Goal: Task Accomplishment & Management: Use online tool/utility

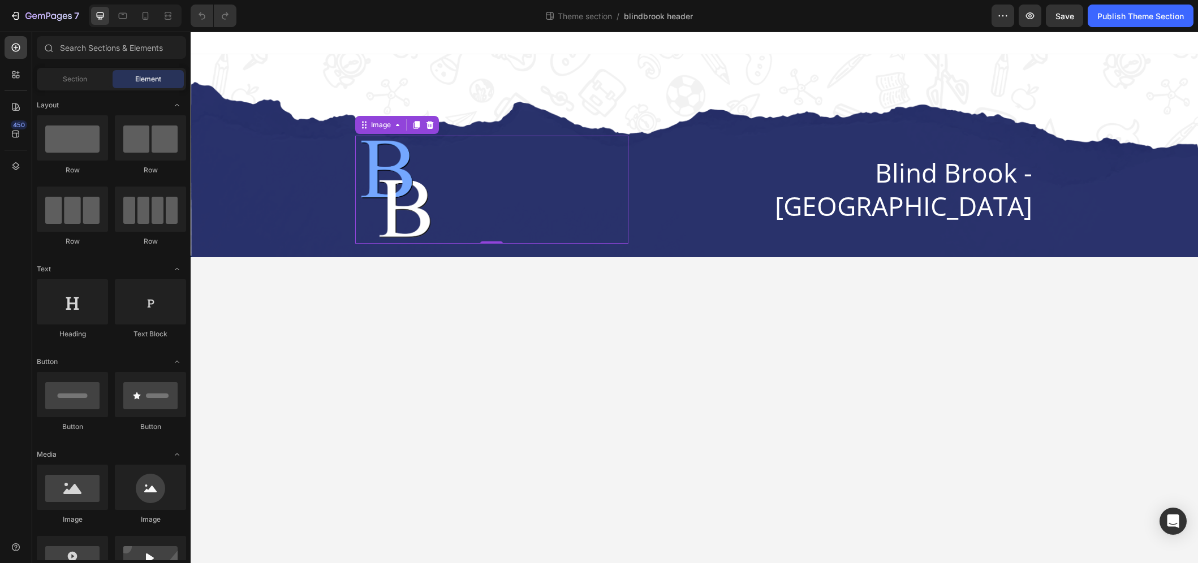
click at [563, 234] on div at bounding box center [491, 190] width 273 height 108
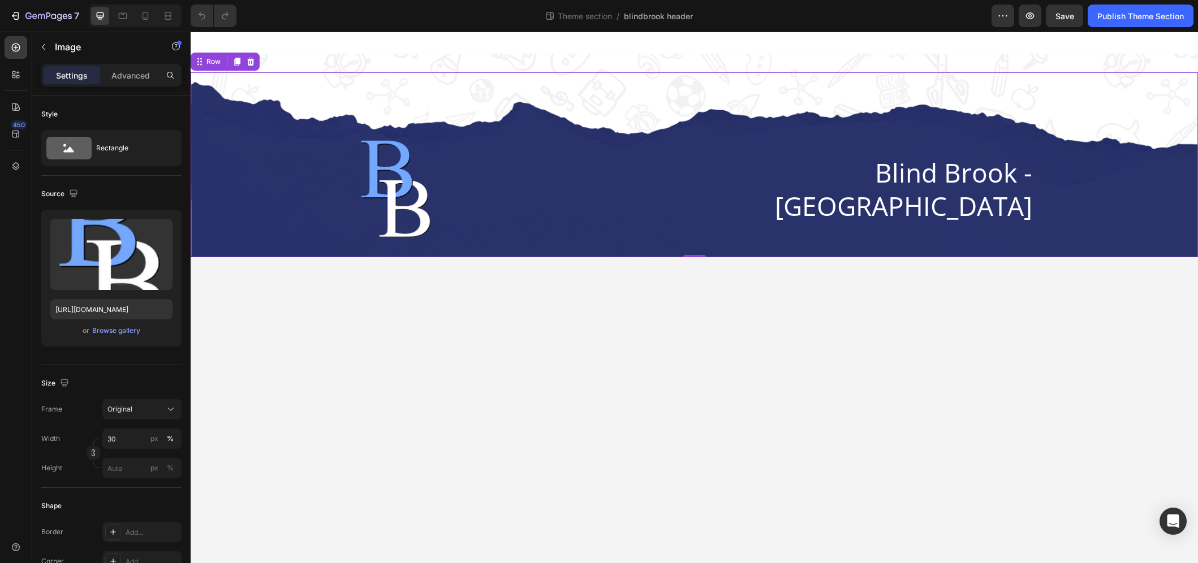
click at [266, 115] on div "Image Blind Brook - [GEOGRAPHIC_DATA] Heading Row Row 0" at bounding box center [694, 164] width 1007 height 185
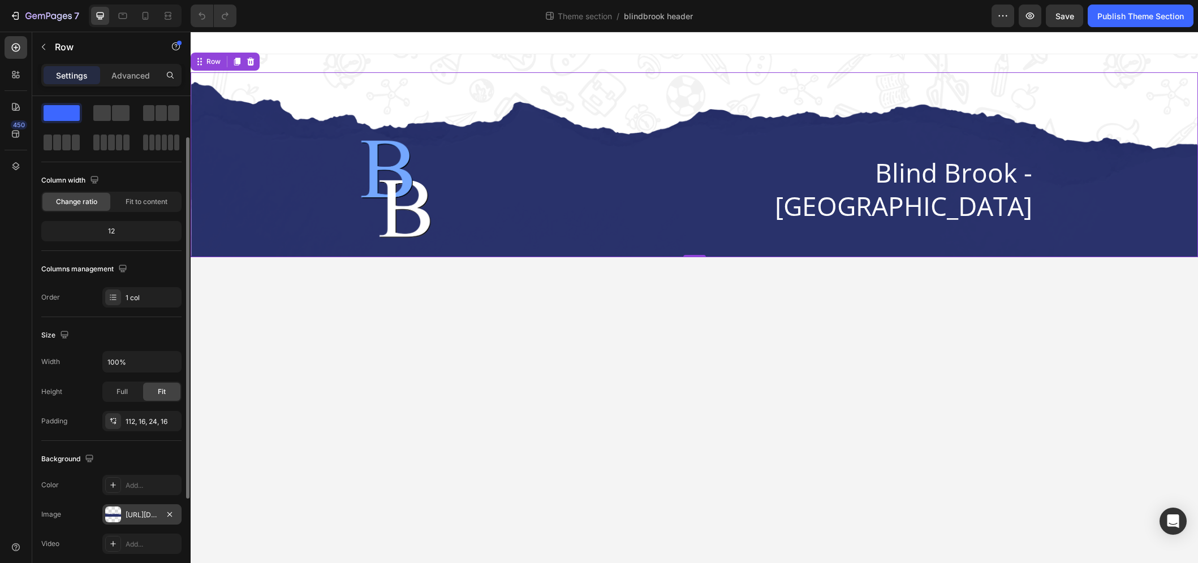
scroll to position [64, 0]
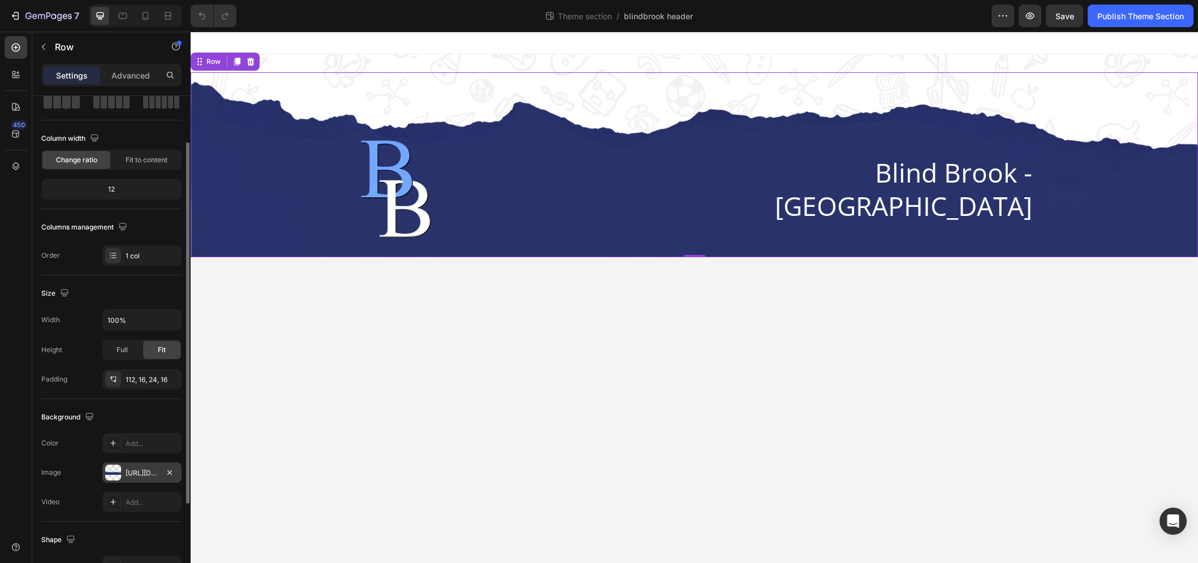
click at [115, 472] on div at bounding box center [113, 473] width 16 height 16
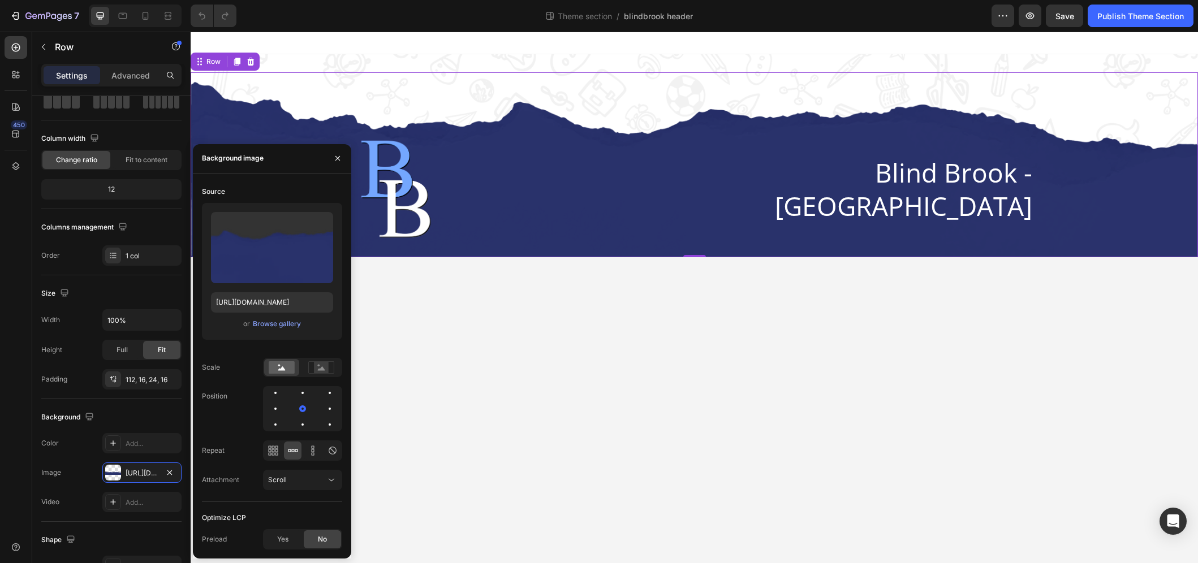
click at [239, 519] on div "Optimize LCP" at bounding box center [224, 518] width 44 height 10
click at [142, 432] on div "Background The changes might be hidden by the video. Color Add... Image [URL][D…" at bounding box center [111, 460] width 140 height 123
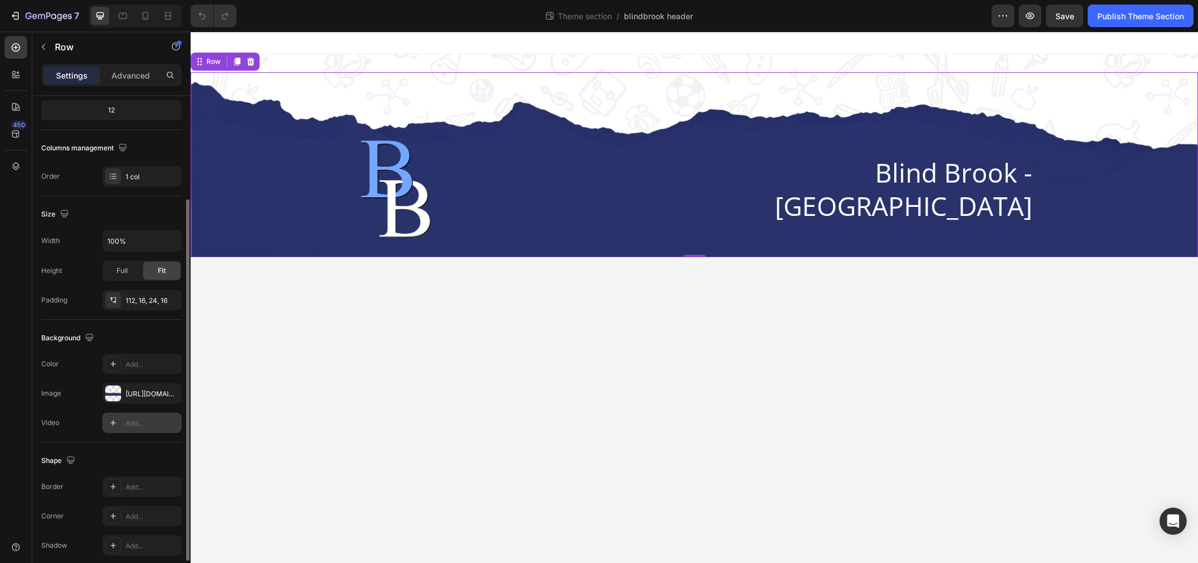
scroll to position [174, 0]
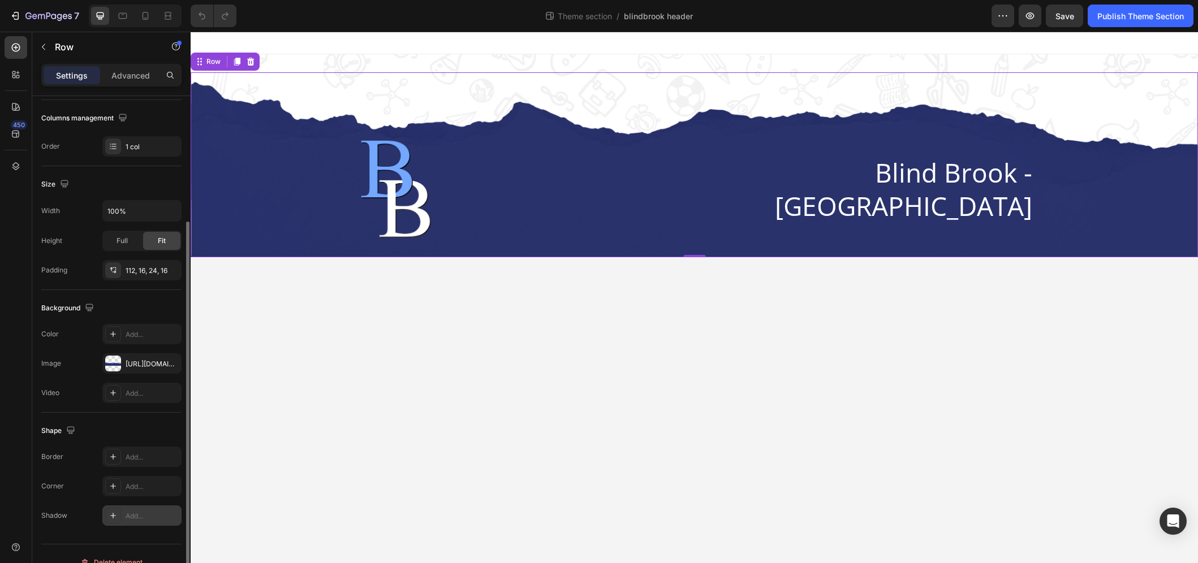
click at [123, 515] on div "Add..." at bounding box center [141, 516] width 79 height 20
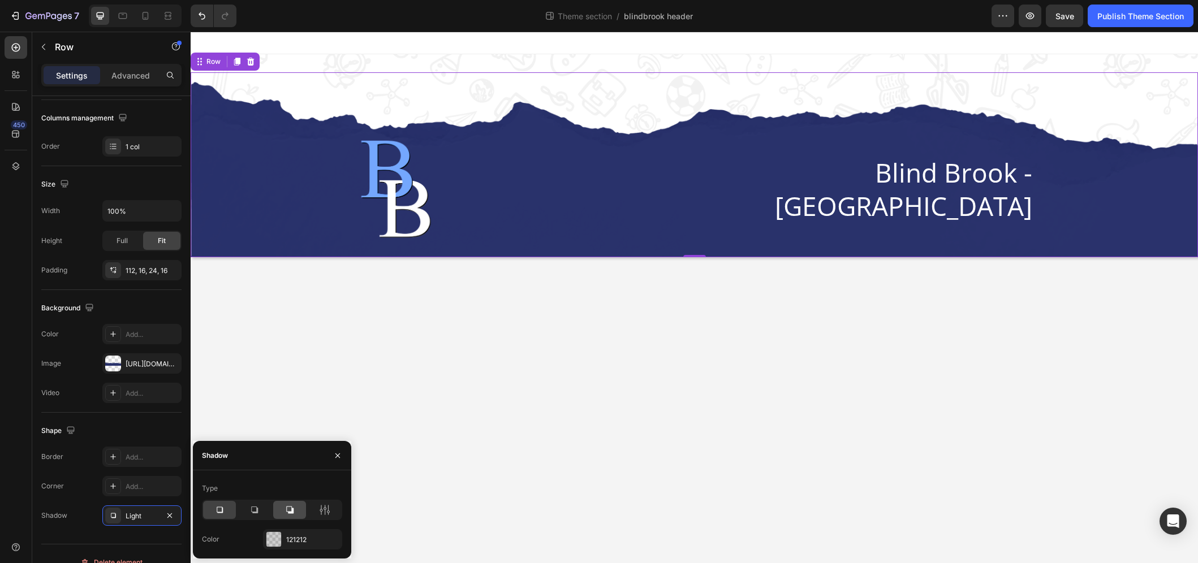
click at [281, 512] on div at bounding box center [289, 510] width 33 height 18
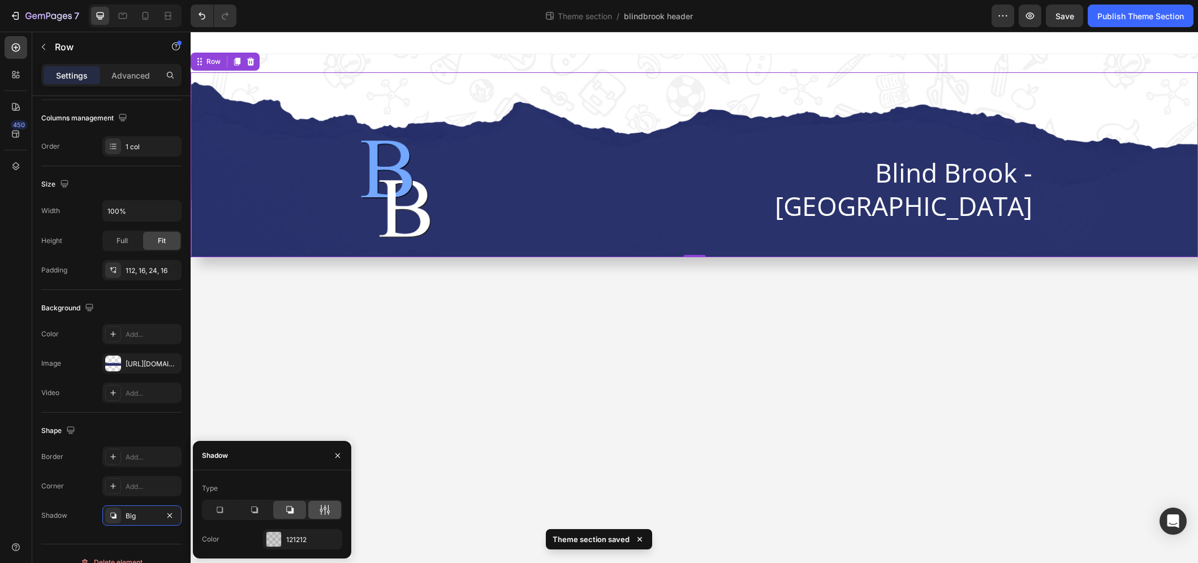
click at [325, 509] on icon at bounding box center [325, 510] width 3 height 10
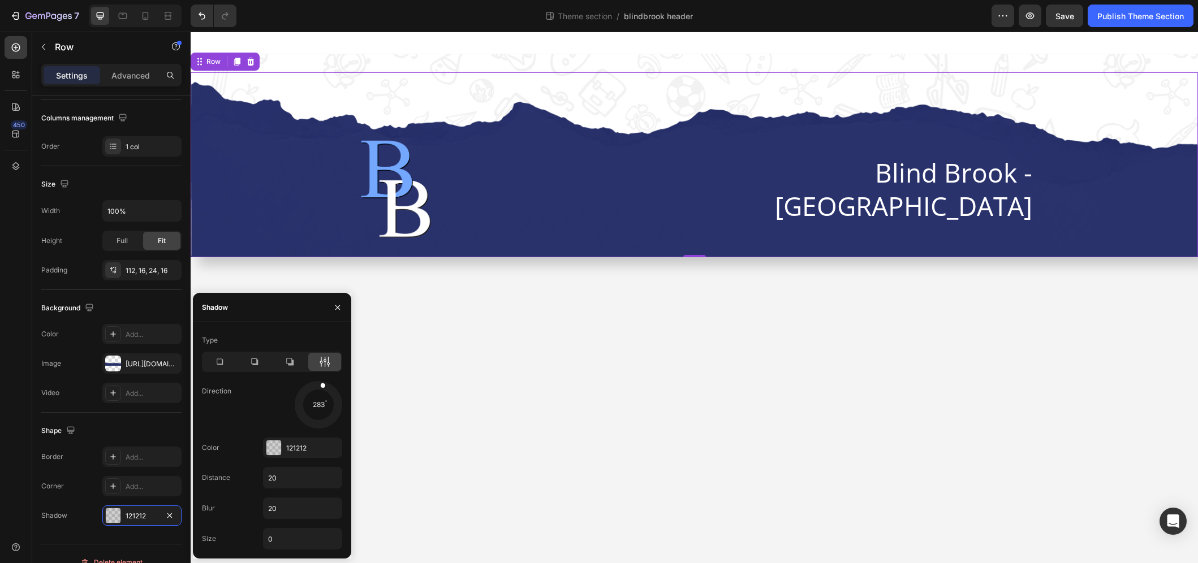
click at [320, 391] on div at bounding box center [318, 405] width 50 height 50
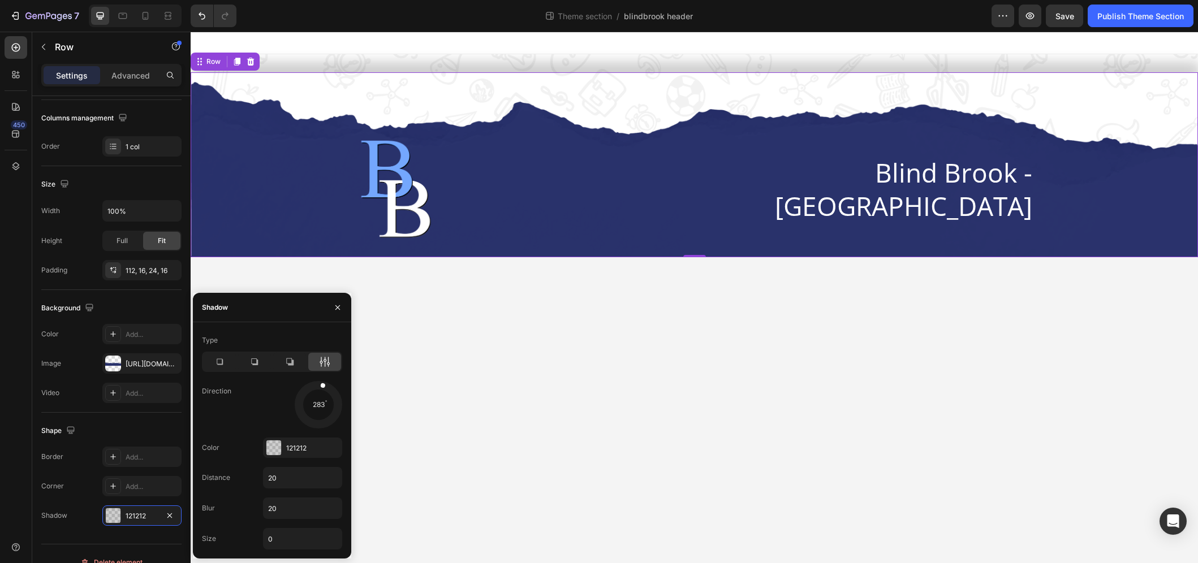
click at [319, 426] on div at bounding box center [318, 405] width 50 height 50
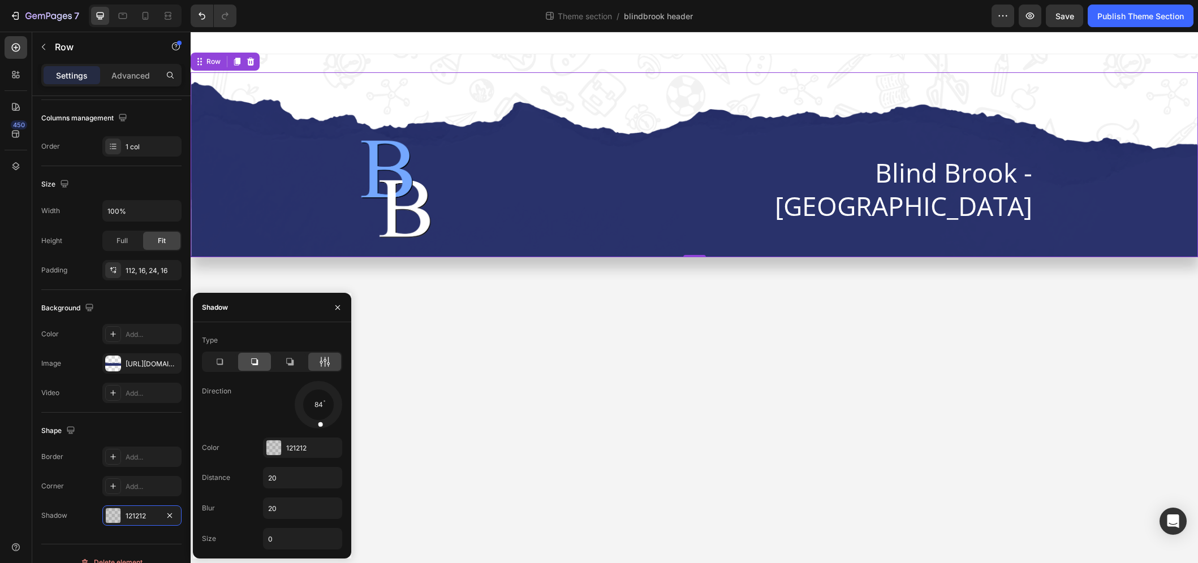
click at [263, 361] on div at bounding box center [254, 362] width 33 height 18
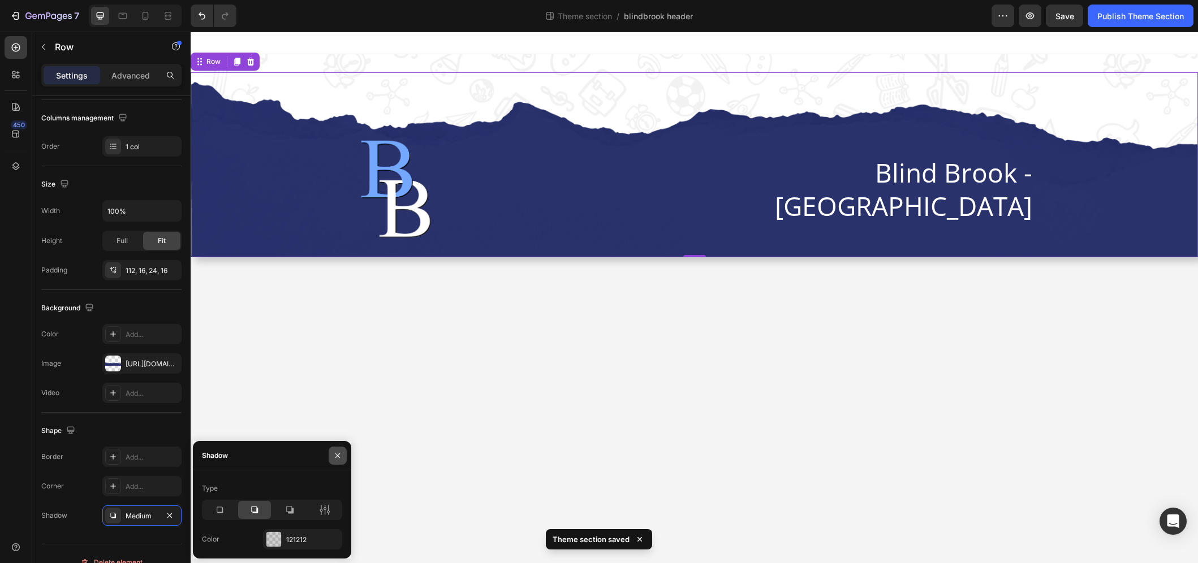
click at [333, 455] on button "button" at bounding box center [338, 456] width 18 height 18
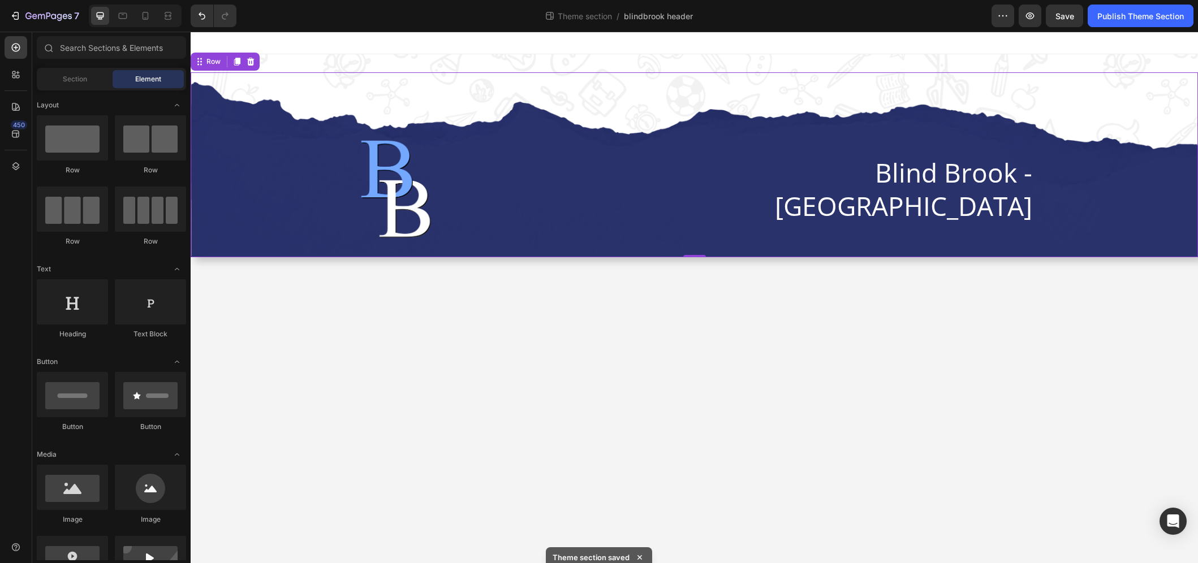
click at [525, 357] on body "Image Blind Brook - [GEOGRAPHIC_DATA] Heading Row Row 0 Root Drag & drop elemen…" at bounding box center [694, 298] width 1007 height 532
click at [412, 67] on div "Image Blind Brook - [GEOGRAPHIC_DATA] [GEOGRAPHIC_DATA]" at bounding box center [694, 155] width 1007 height 203
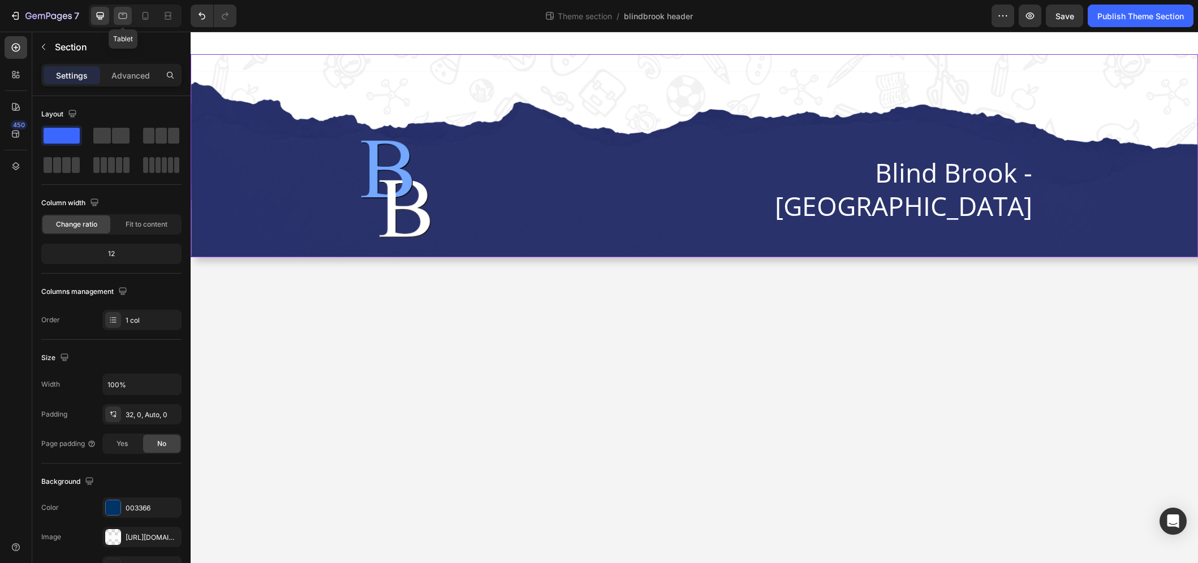
click at [122, 15] on icon at bounding box center [122, 15] width 11 height 11
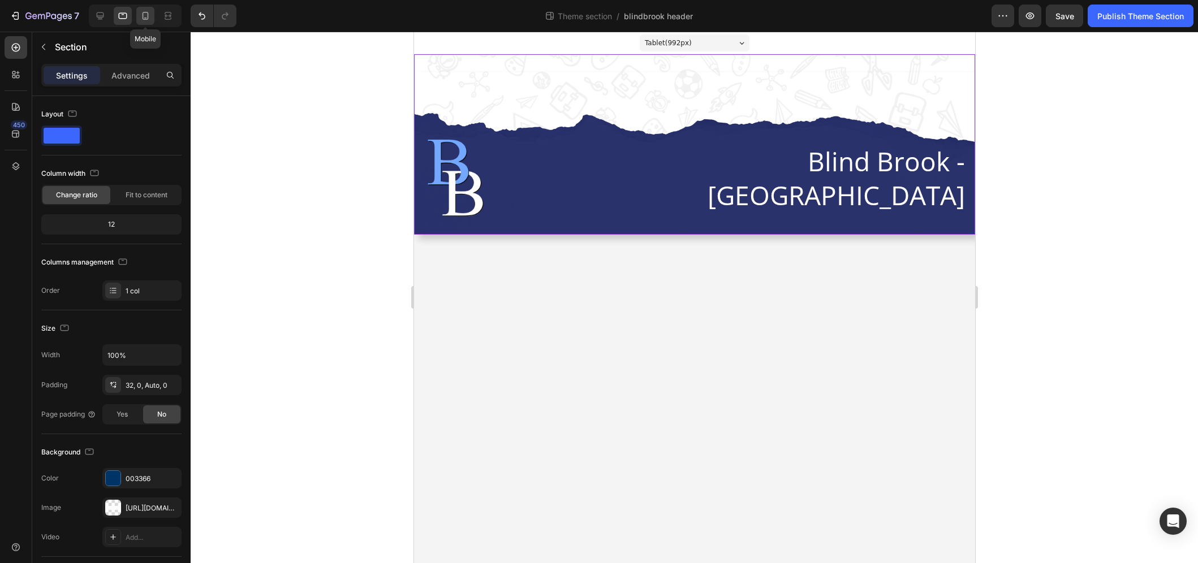
click at [153, 20] on div at bounding box center [145, 16] width 18 height 18
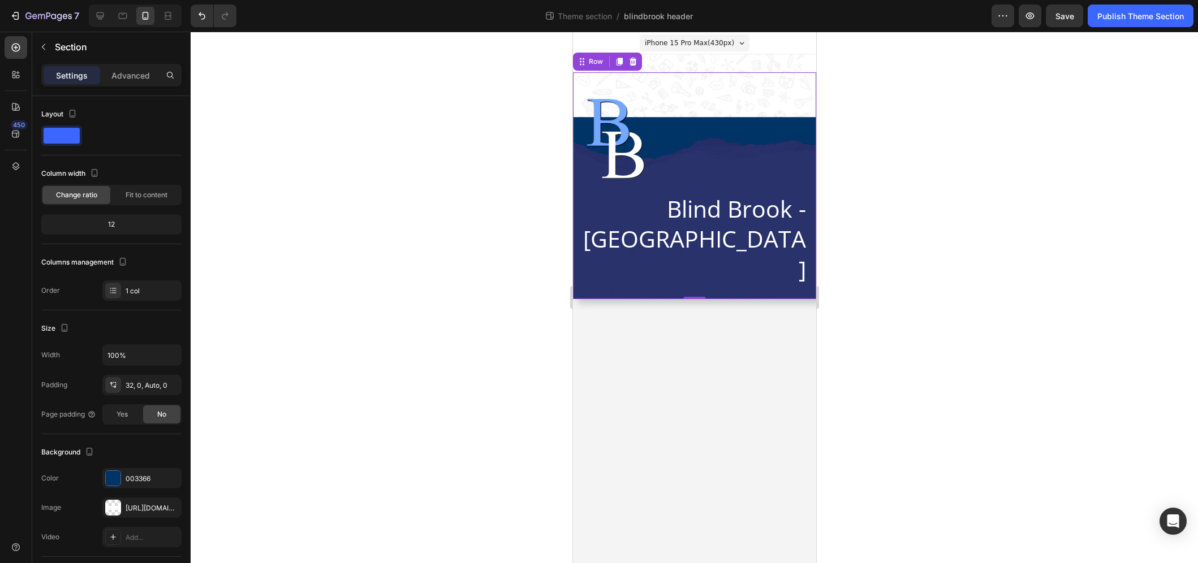
click at [578, 140] on div "Image Blind Brook - [GEOGRAPHIC_DATA] Heading Row Row 0" at bounding box center [693, 185] width 243 height 227
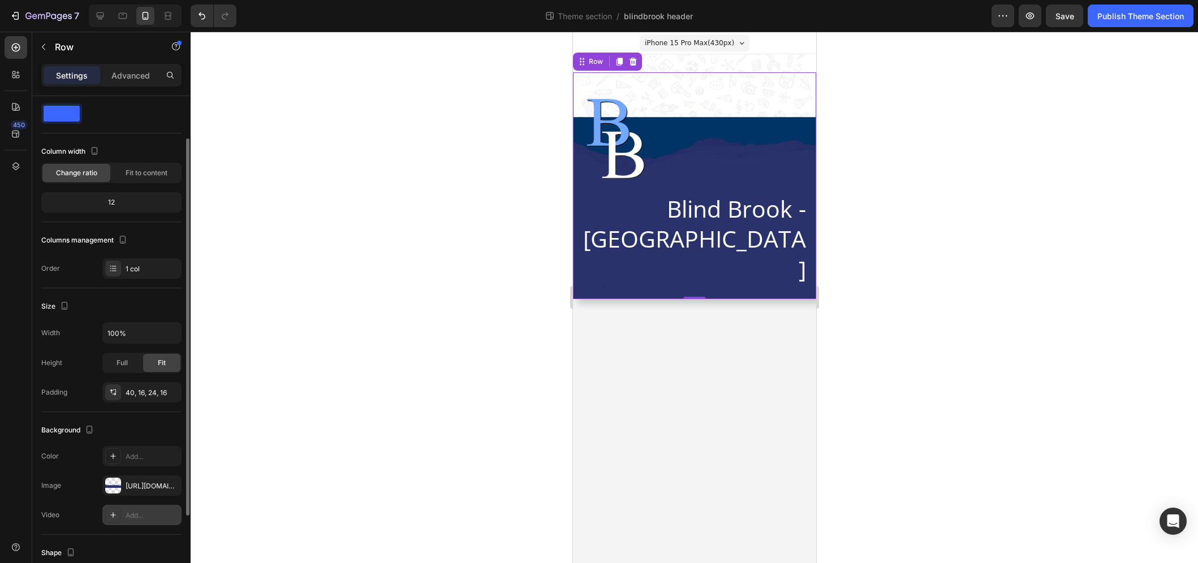
scroll to position [115, 0]
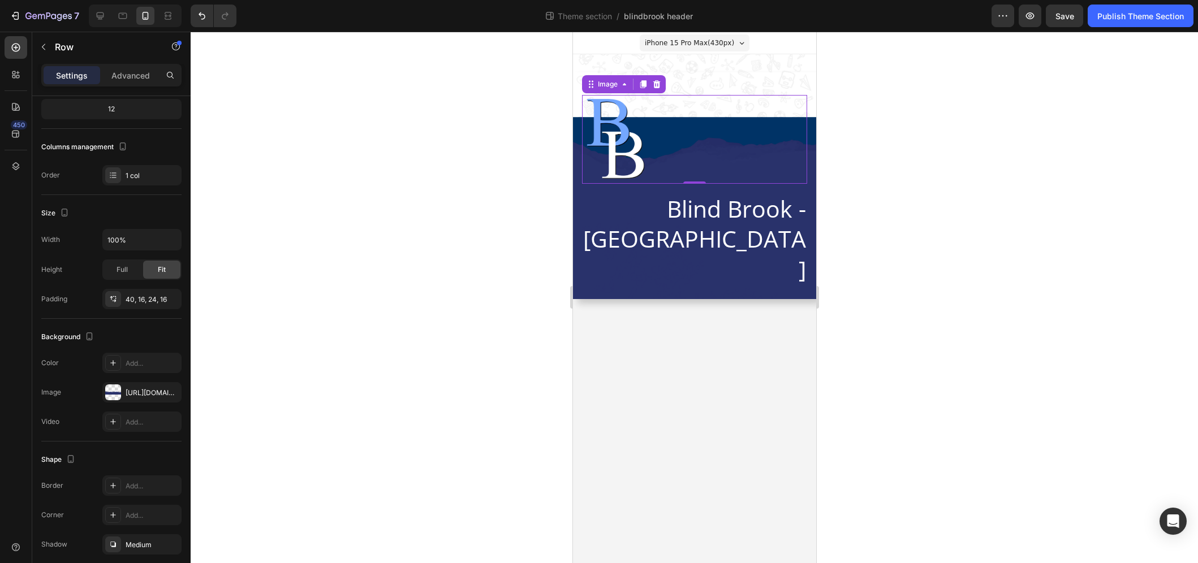
click at [588, 129] on img at bounding box center [614, 139] width 67 height 89
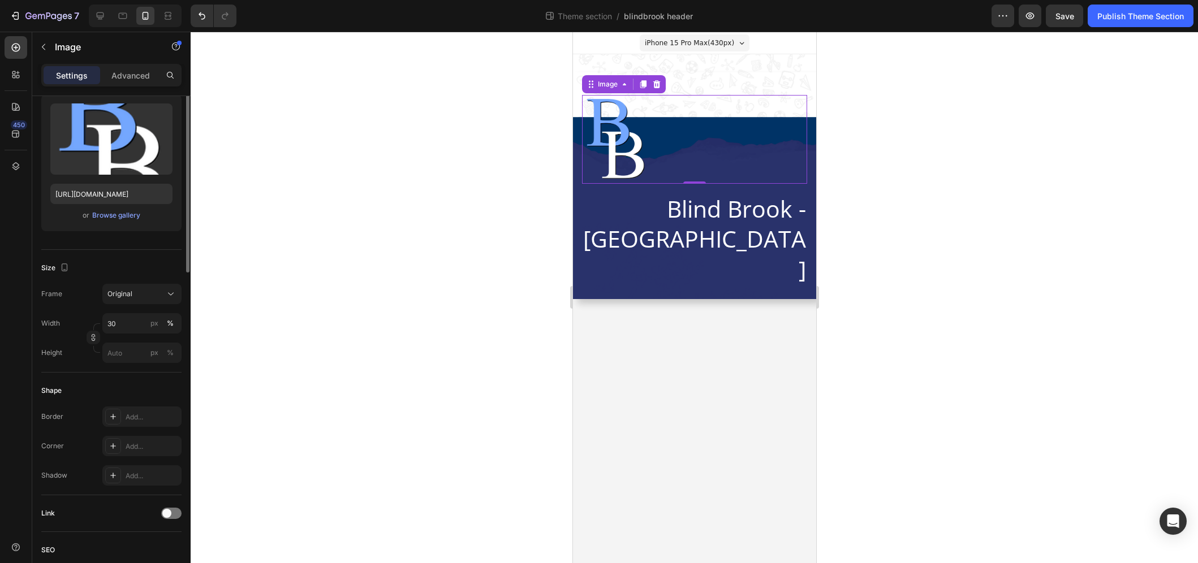
scroll to position [0, 0]
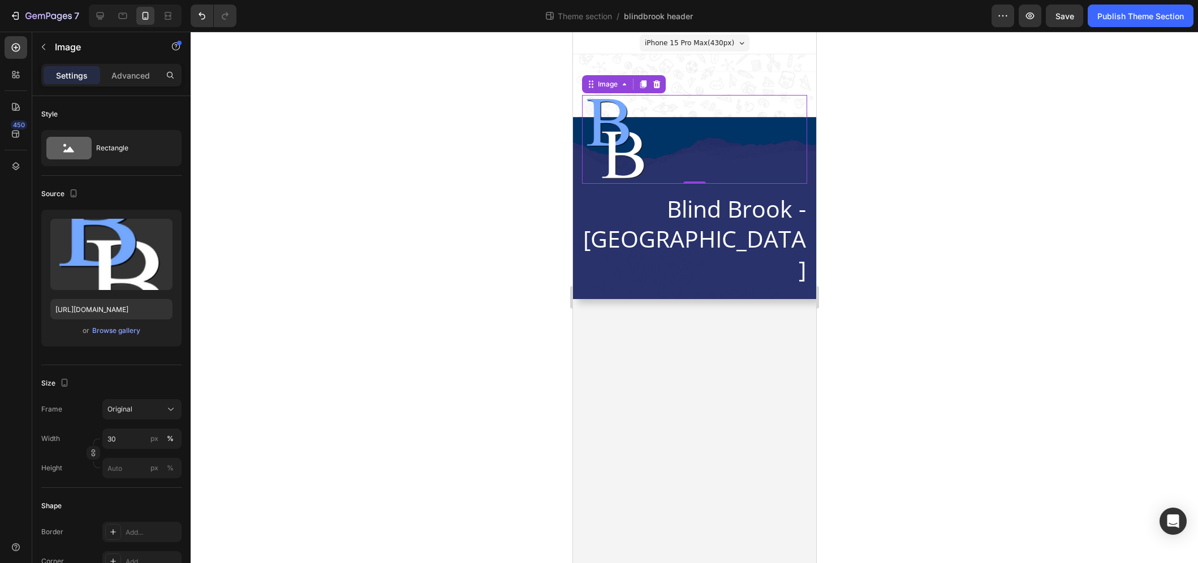
click at [631, 86] on div "Image" at bounding box center [623, 84] width 84 height 18
click at [625, 83] on icon at bounding box center [623, 84] width 9 height 9
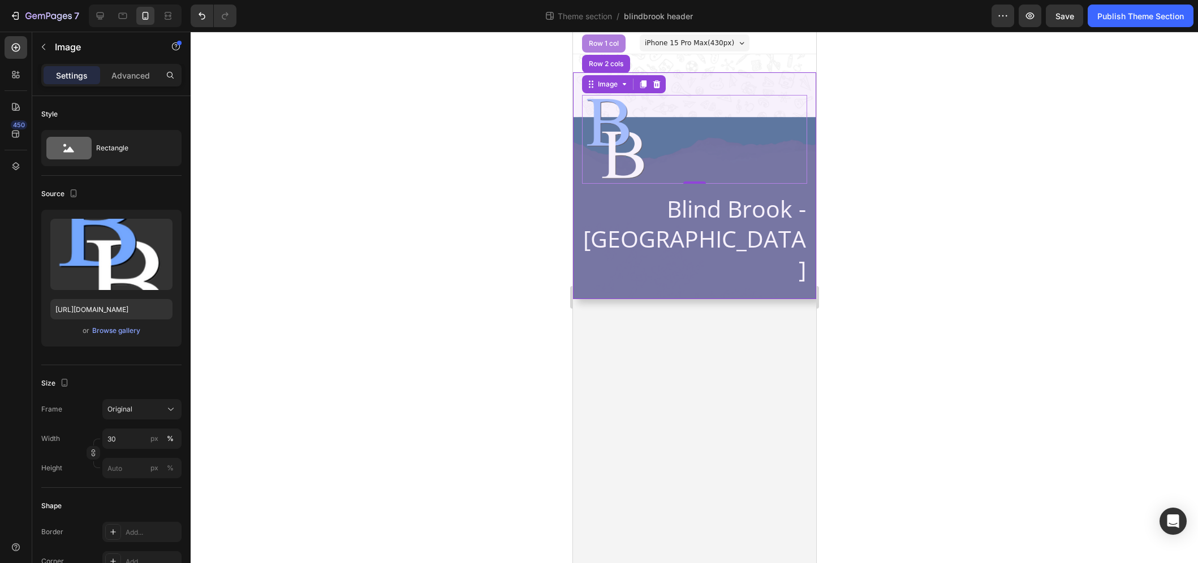
click at [597, 42] on div "Row 1 col" at bounding box center [603, 43] width 35 height 7
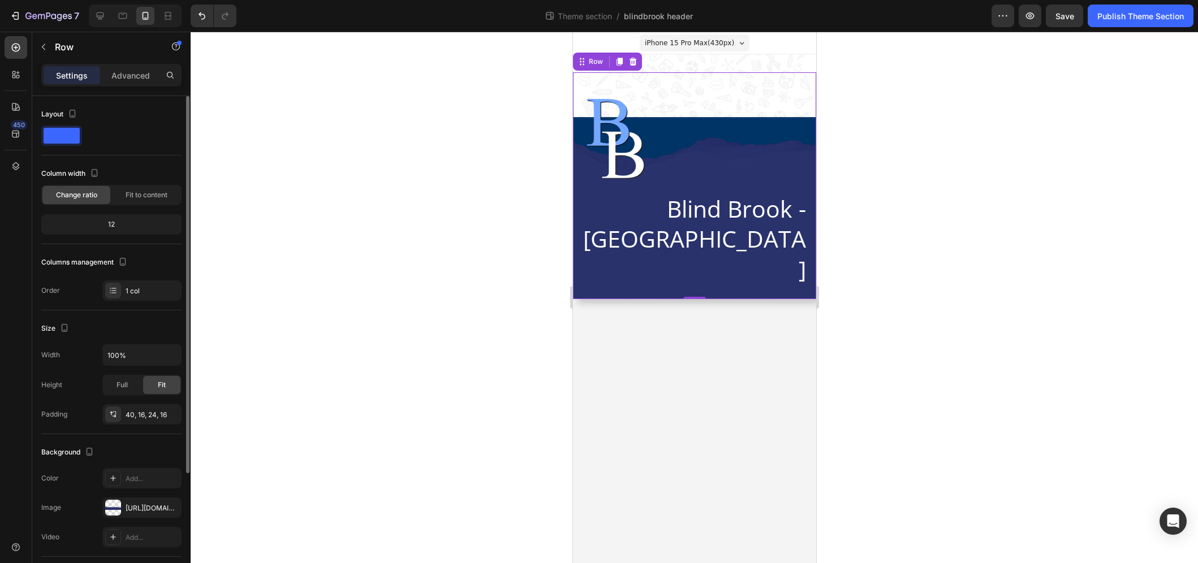
scroll to position [161, 0]
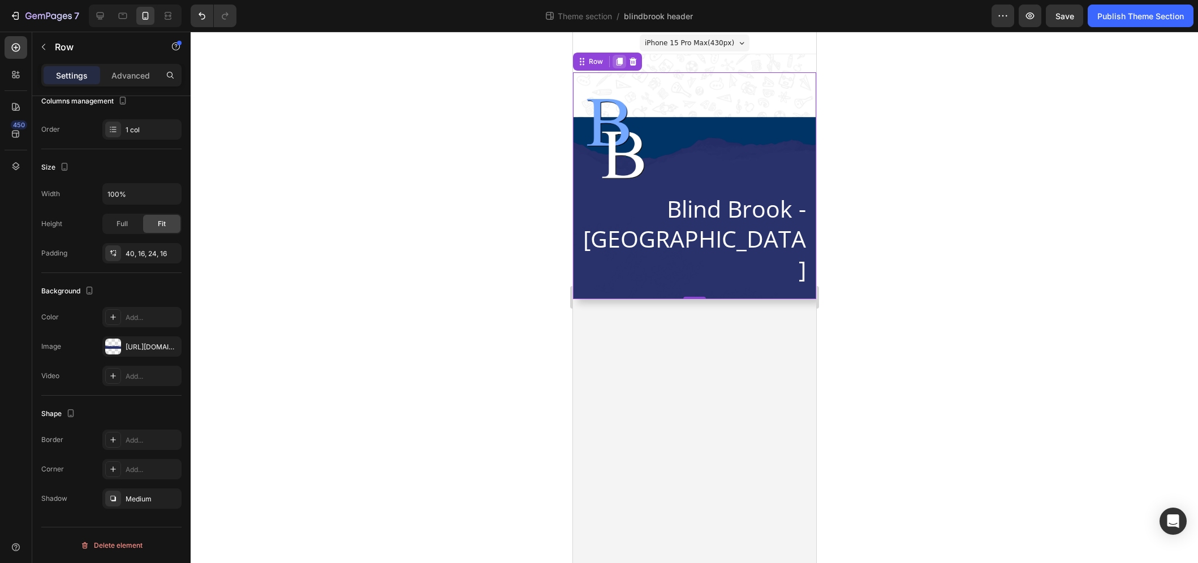
click at [617, 60] on icon at bounding box center [619, 62] width 6 height 8
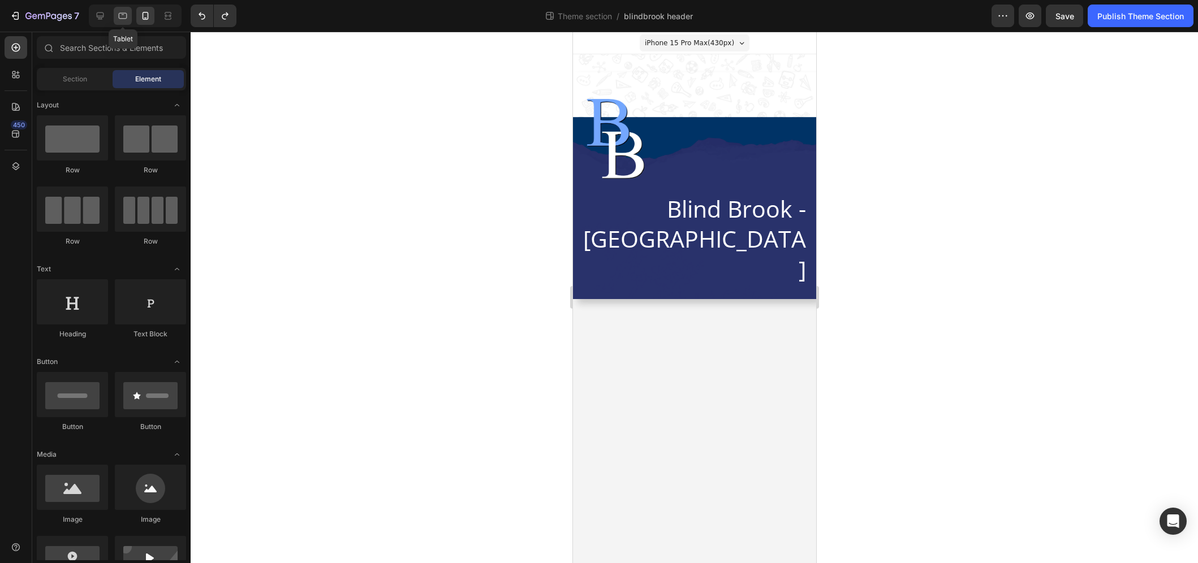
click at [127, 17] on icon at bounding box center [122, 15] width 11 height 11
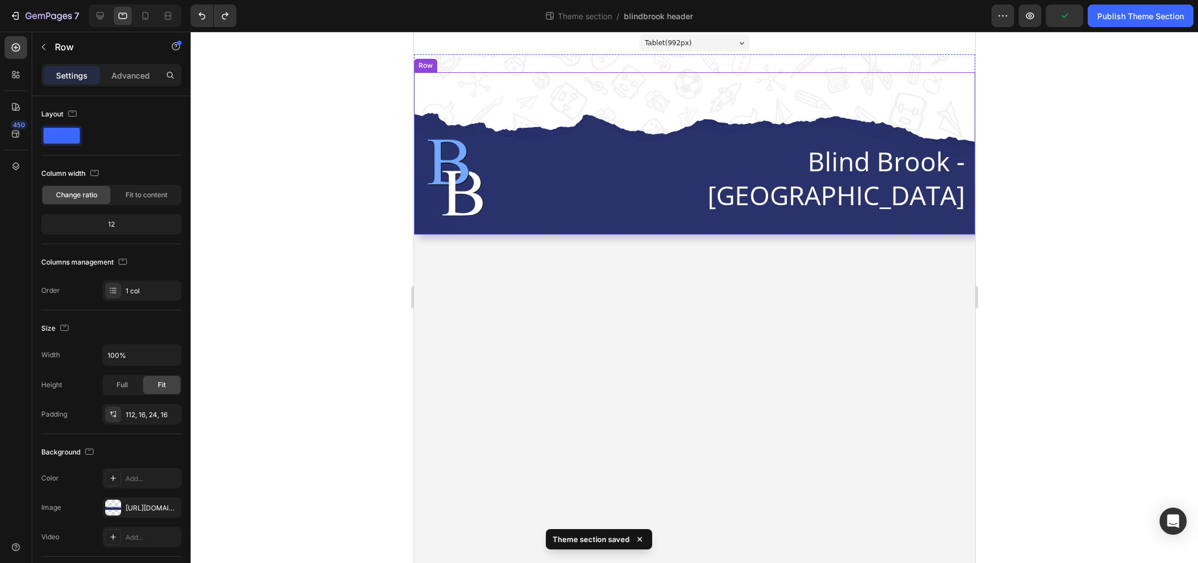
click at [423, 228] on div "Image Blind Brook - [GEOGRAPHIC_DATA] [GEOGRAPHIC_DATA]" at bounding box center [693, 153] width 561 height 162
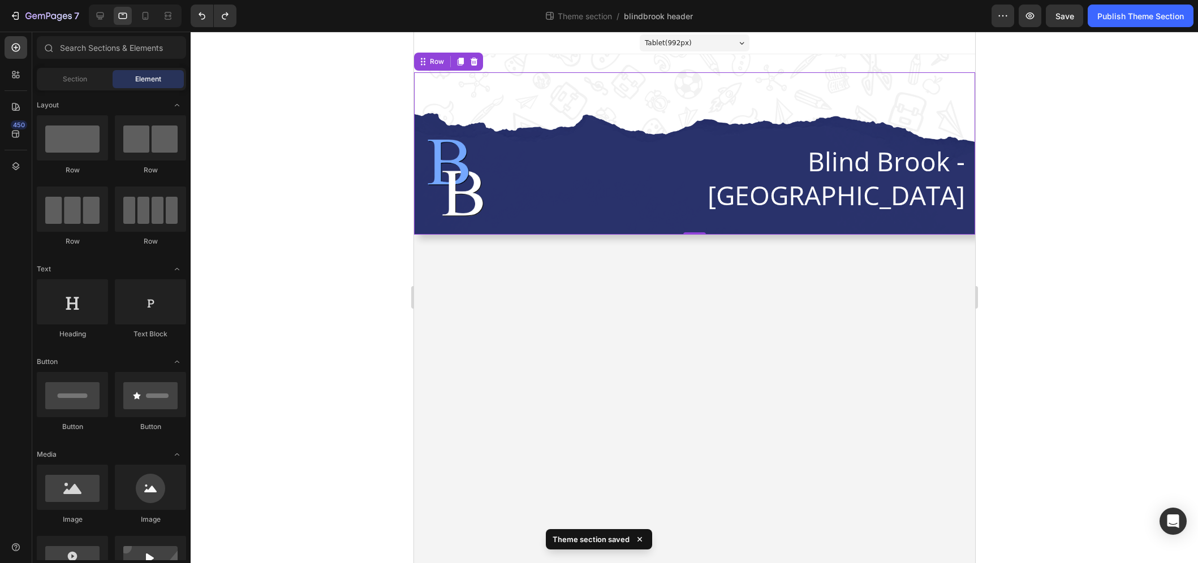
click at [451, 38] on div "Tablet ( 992 px) iPhone 13 Mini iPhone 13 Pro iPhone 11 Pro Max iPhone 15 Pro M…" at bounding box center [693, 43] width 561 height 23
click at [458, 66] on div "Image Blind Brook - [GEOGRAPHIC_DATA] [GEOGRAPHIC_DATA]" at bounding box center [693, 144] width 561 height 180
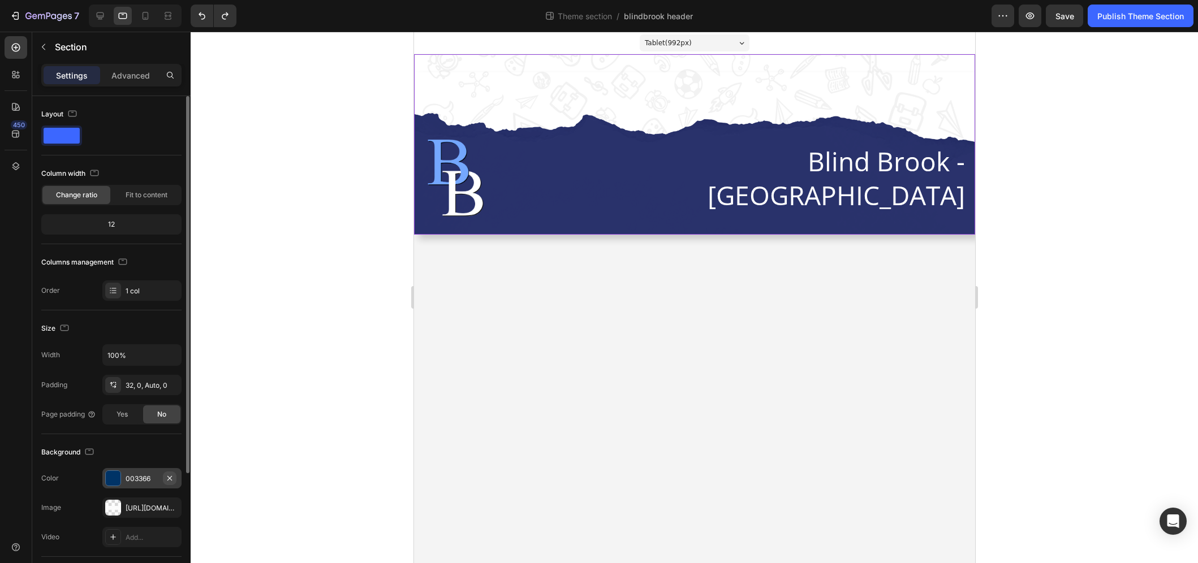
click at [173, 476] on icon "button" at bounding box center [169, 478] width 9 height 9
click at [103, 19] on icon at bounding box center [99, 15] width 11 height 11
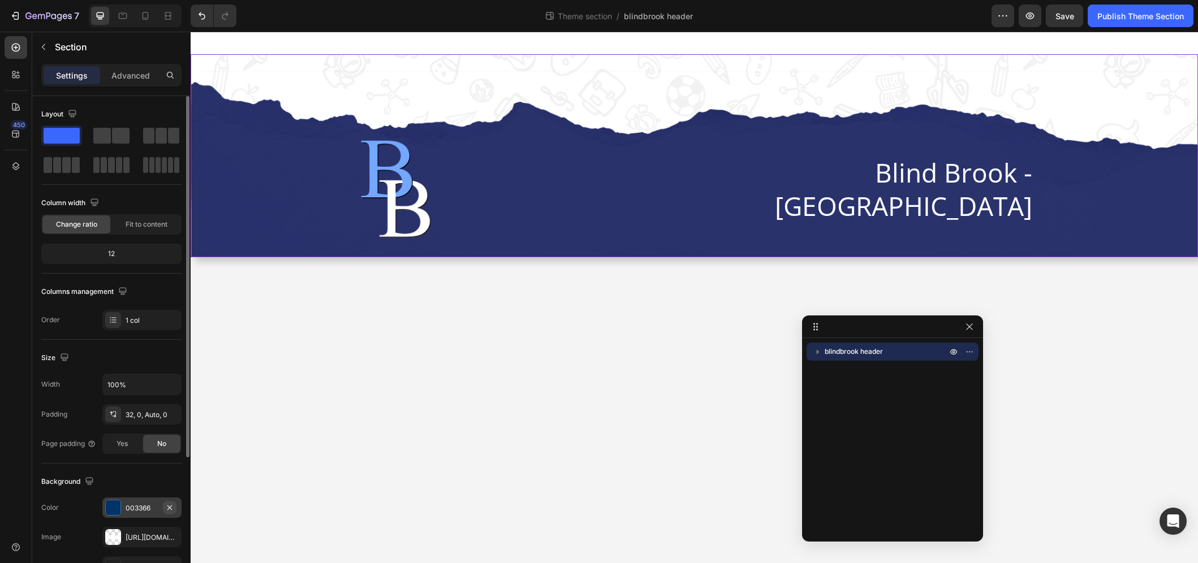
click at [169, 505] on icon "button" at bounding box center [169, 507] width 9 height 9
click at [139, 24] on div at bounding box center [145, 16] width 18 height 18
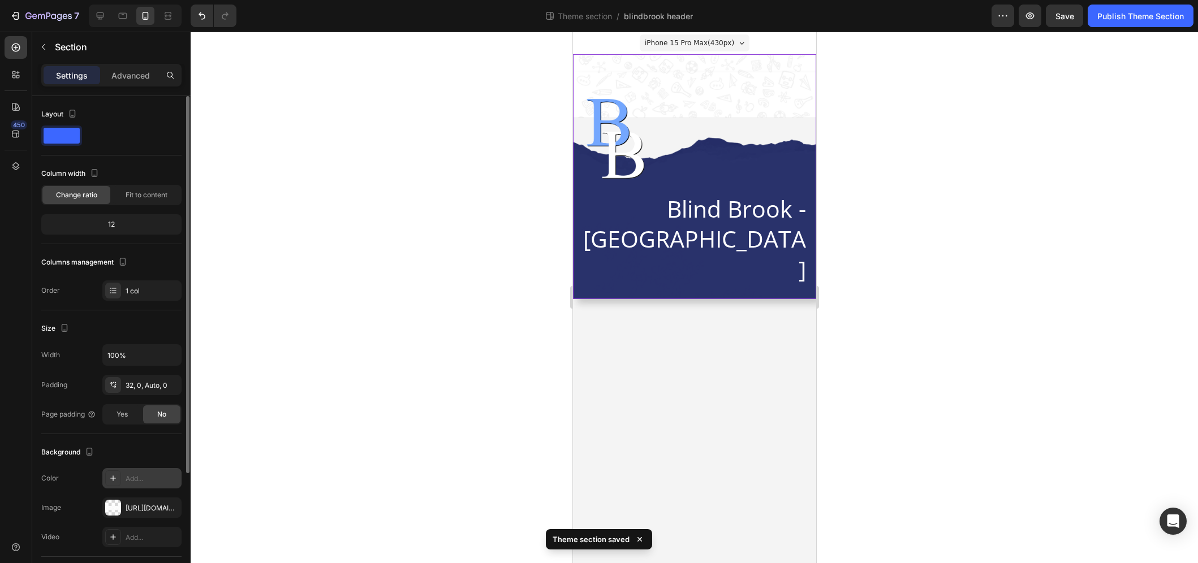
click at [695, 67] on div "Image Blind Brook - [GEOGRAPHIC_DATA] [GEOGRAPHIC_DATA]" at bounding box center [693, 176] width 243 height 245
click at [152, 510] on div "[URL][DOMAIN_NAME]" at bounding box center [142, 508] width 33 height 10
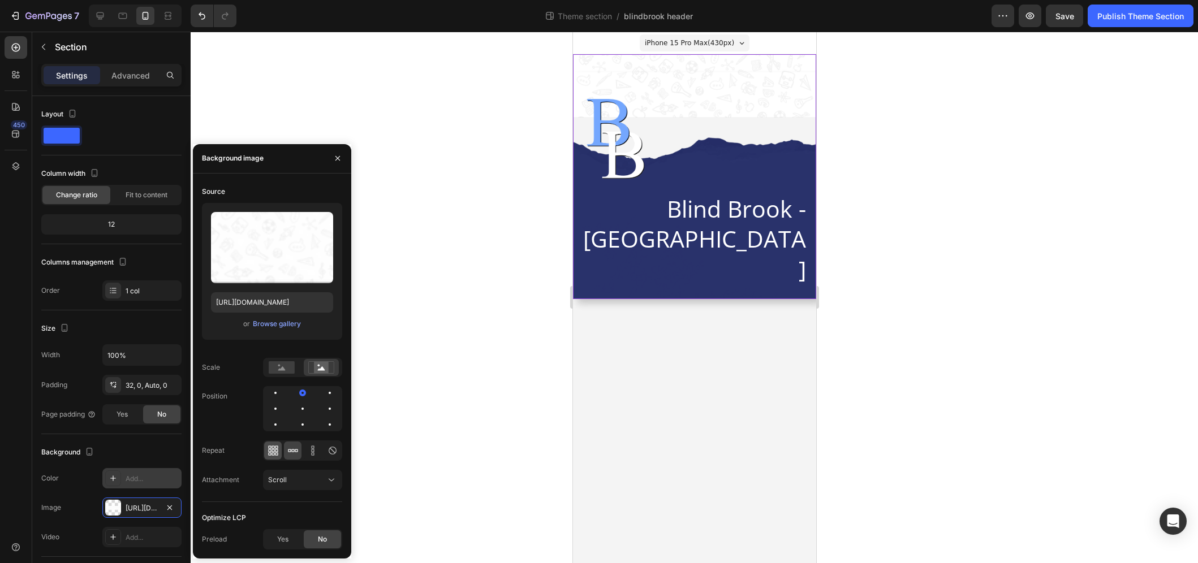
click at [274, 452] on icon at bounding box center [273, 450] width 11 height 11
click at [313, 454] on icon at bounding box center [312, 454] width 3 height 3
click at [270, 453] on icon at bounding box center [269, 454] width 3 height 3
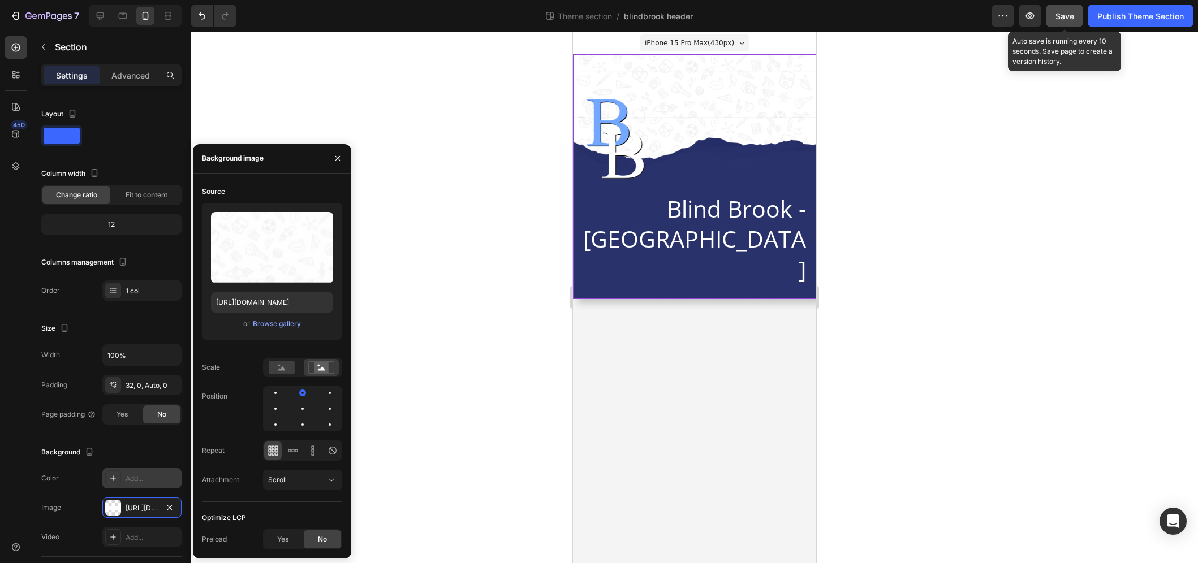
click at [1066, 12] on span "Save" at bounding box center [1065, 16] width 19 height 10
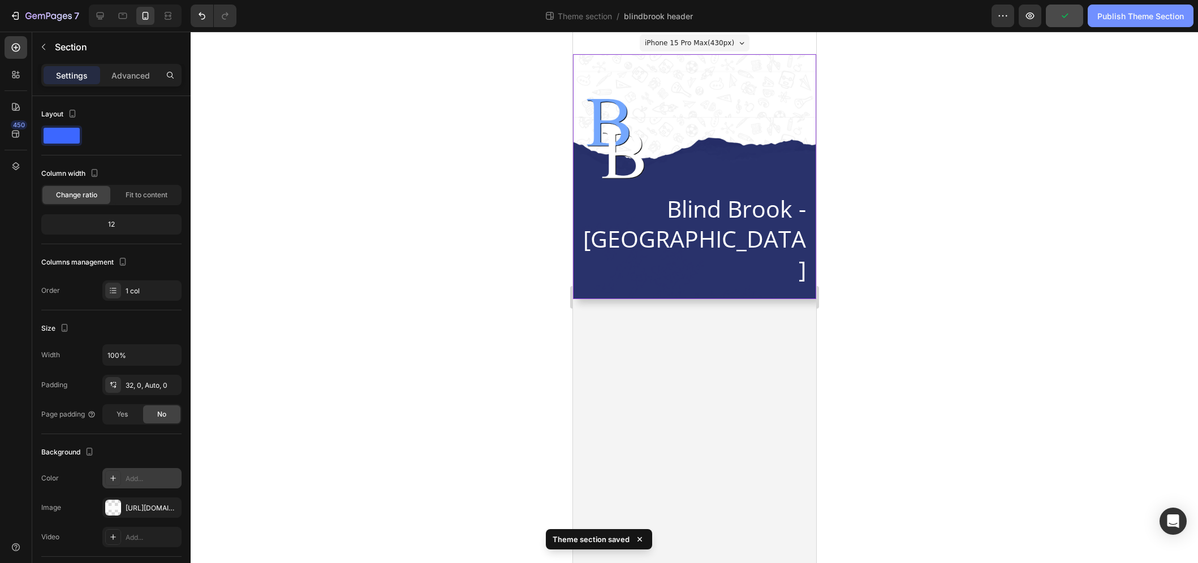
click at [1117, 16] on div "Publish Theme Section" at bounding box center [1140, 16] width 87 height 12
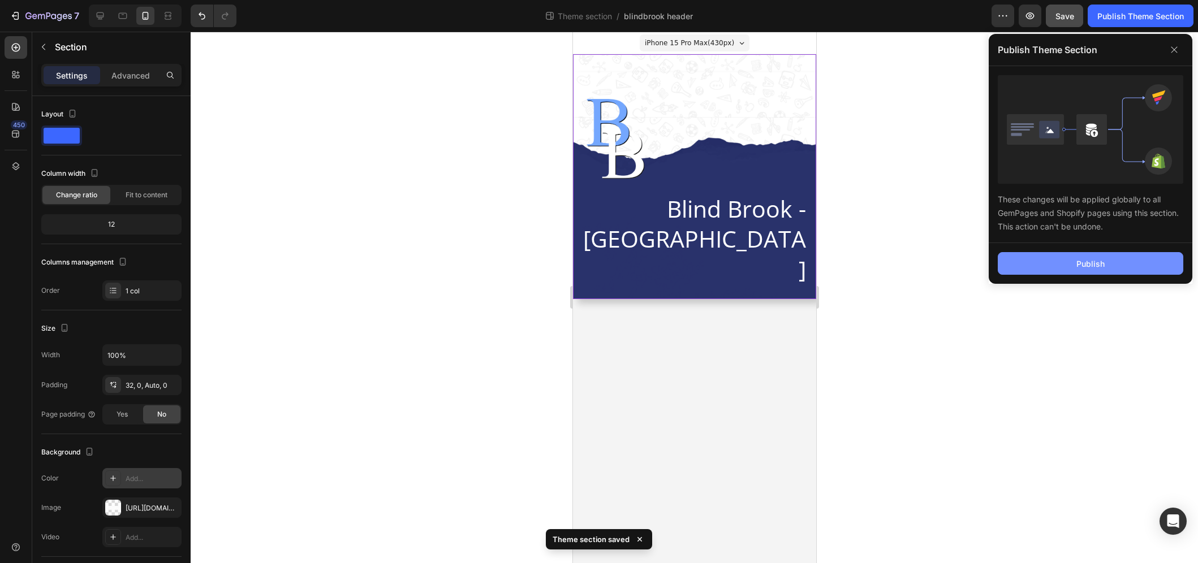
click at [1117, 269] on button "Publish" at bounding box center [1091, 263] width 186 height 23
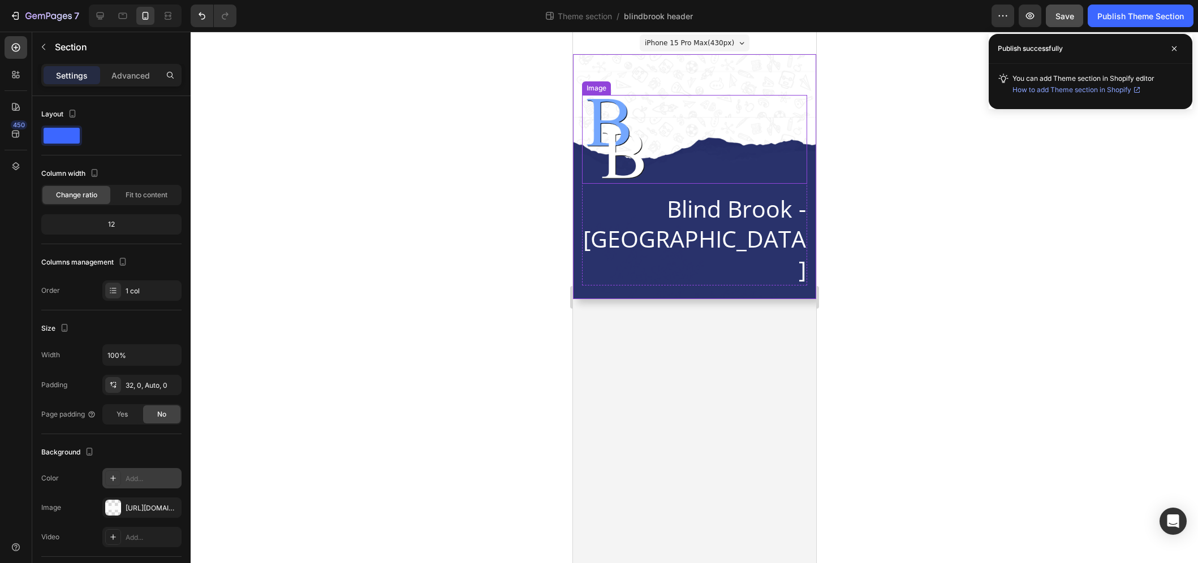
click at [610, 122] on img at bounding box center [614, 139] width 67 height 89
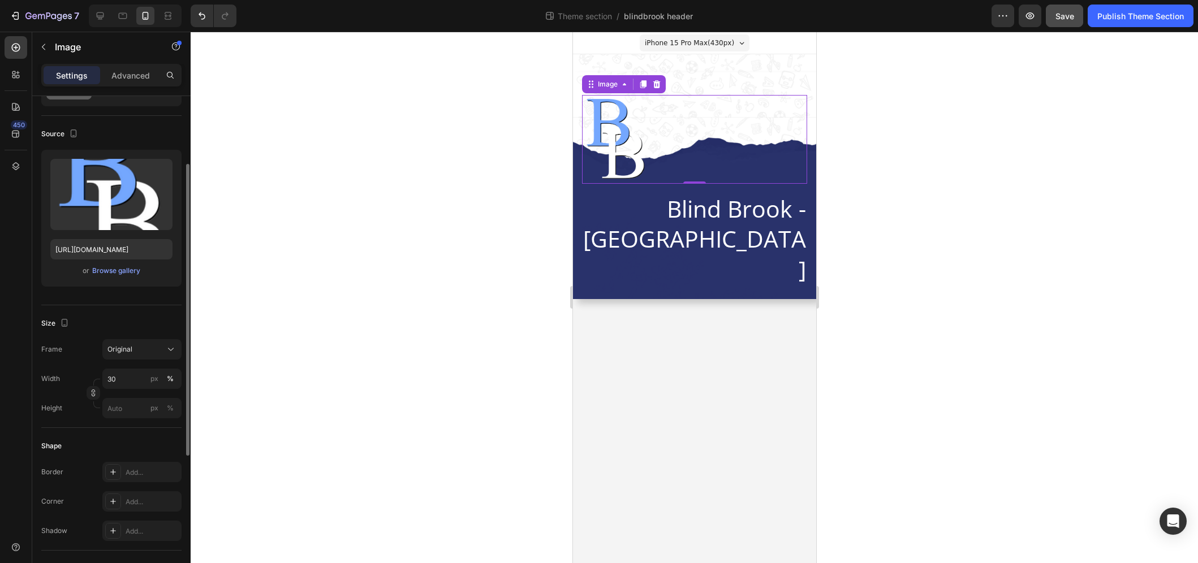
scroll to position [197, 0]
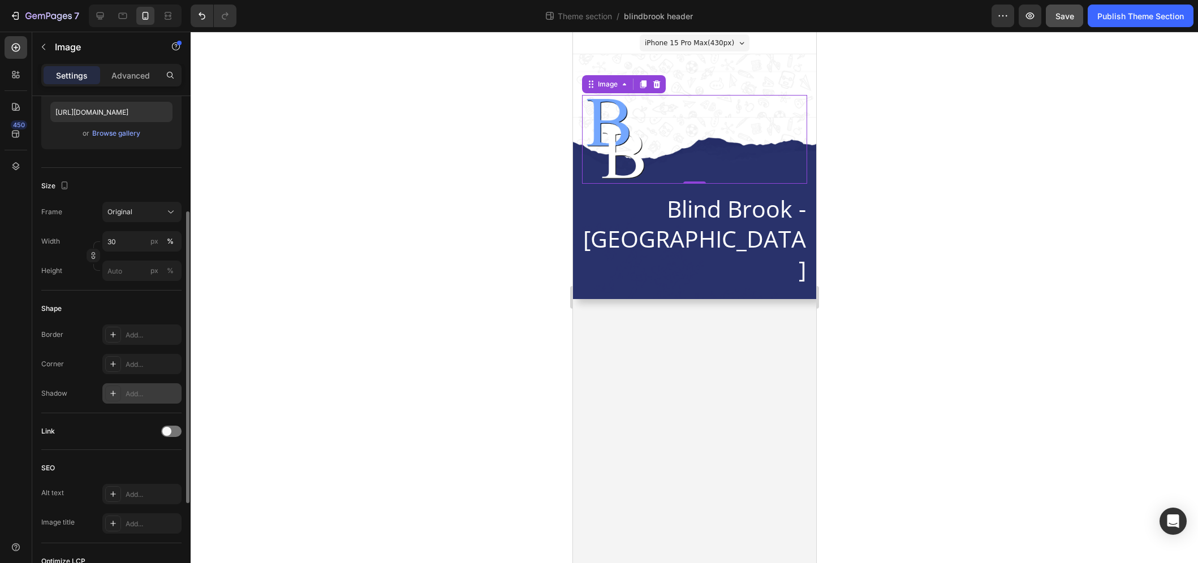
click at [128, 394] on div "Add..." at bounding box center [152, 394] width 53 height 10
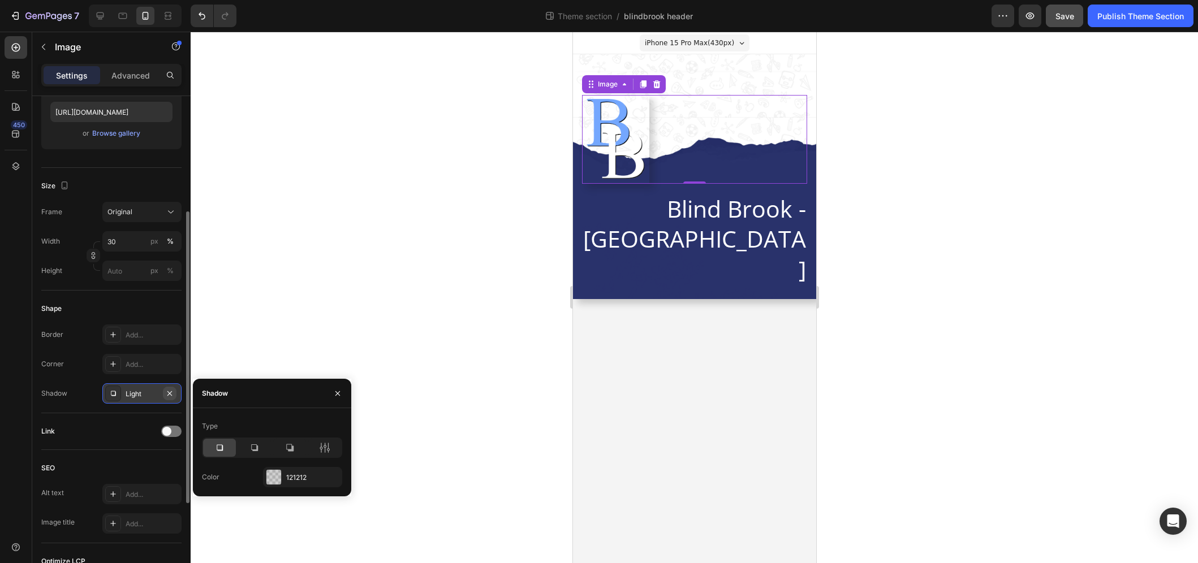
click at [167, 393] on icon "button" at bounding box center [169, 393] width 9 height 9
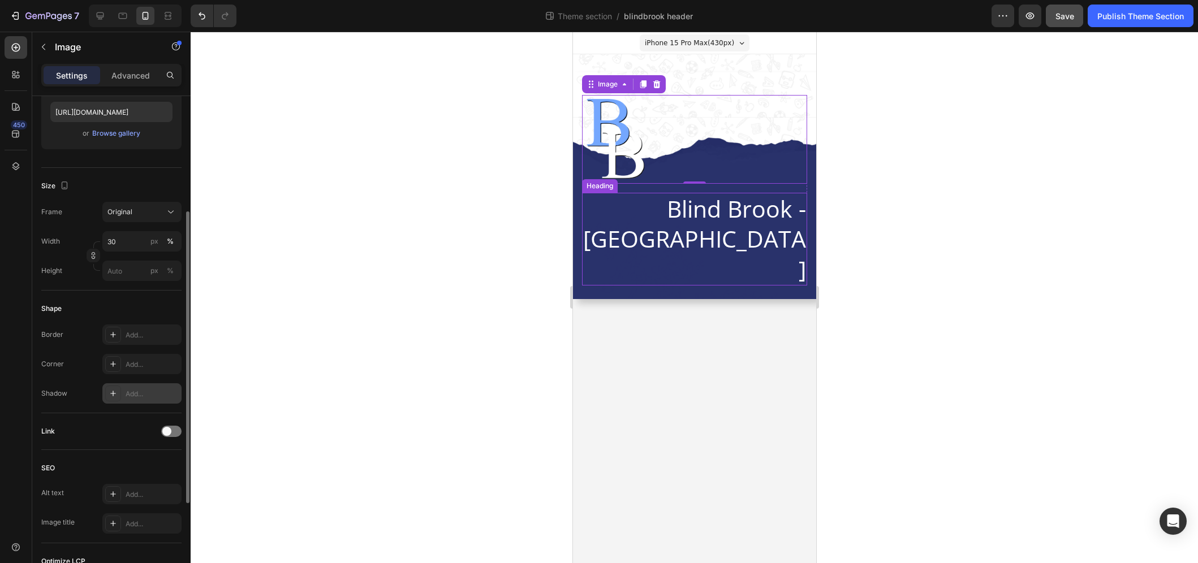
click at [627, 213] on h2 "Blind Brook - [GEOGRAPHIC_DATA]" at bounding box center [693, 239] width 225 height 93
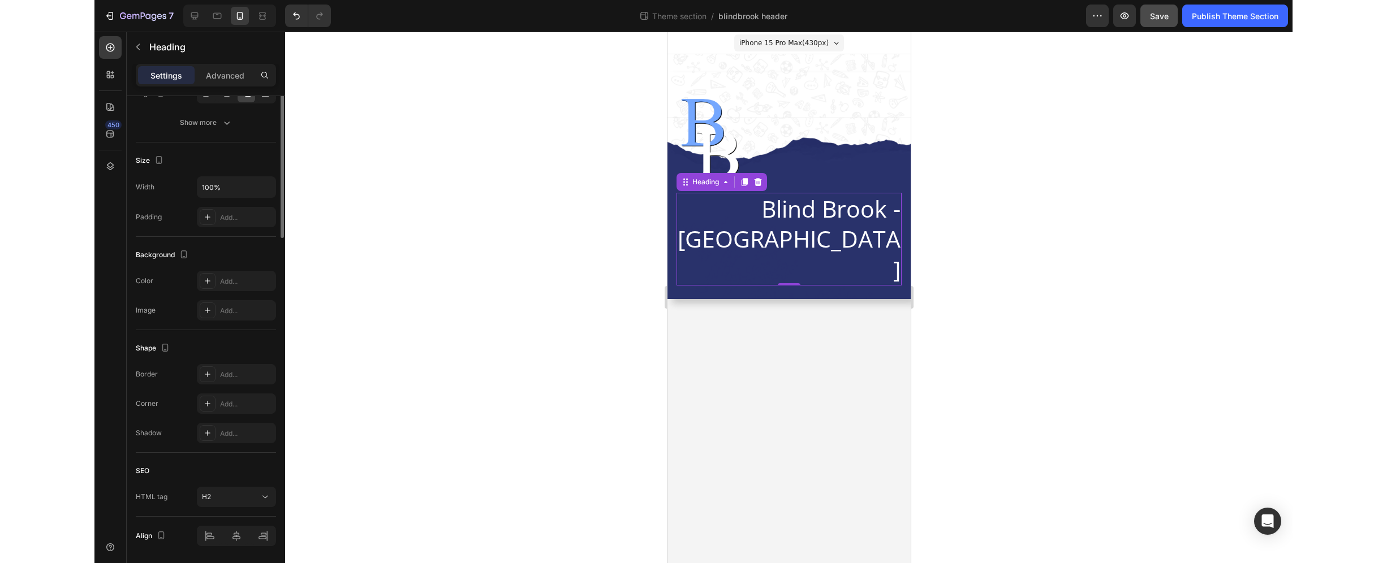
scroll to position [0, 0]
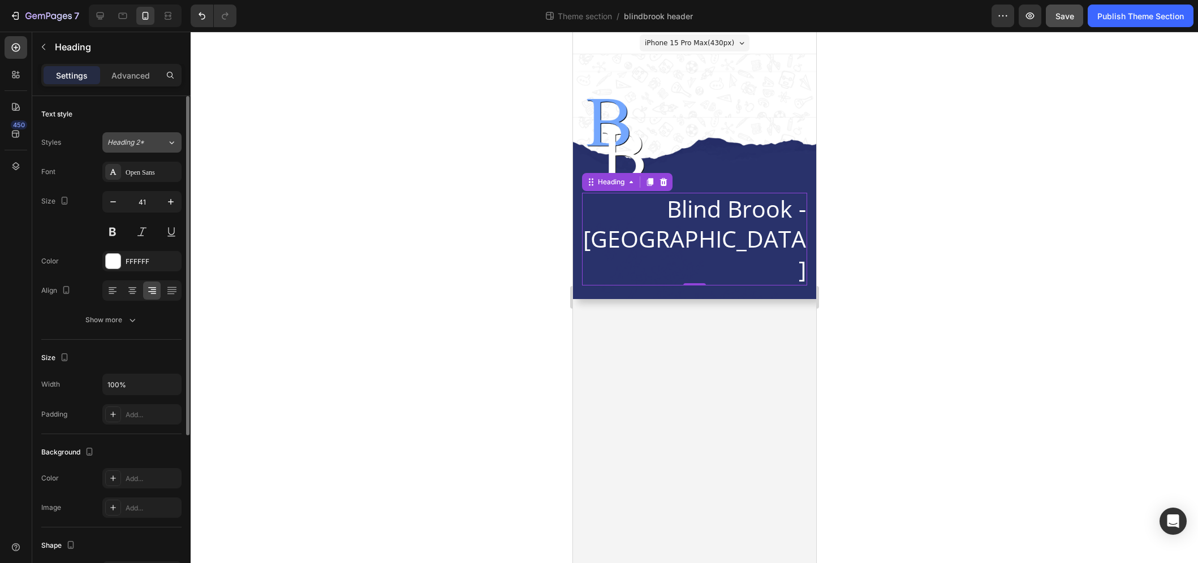
click at [170, 144] on icon at bounding box center [172, 142] width 10 height 11
